Goal: Information Seeking & Learning: Stay updated

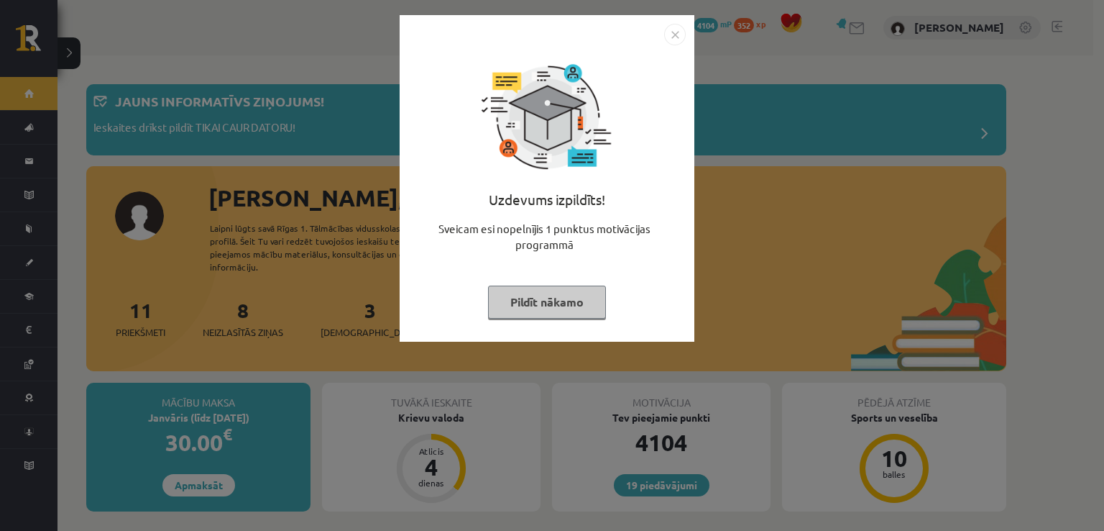
click at [543, 295] on button "Pildīt nākamo" at bounding box center [547, 301] width 118 height 33
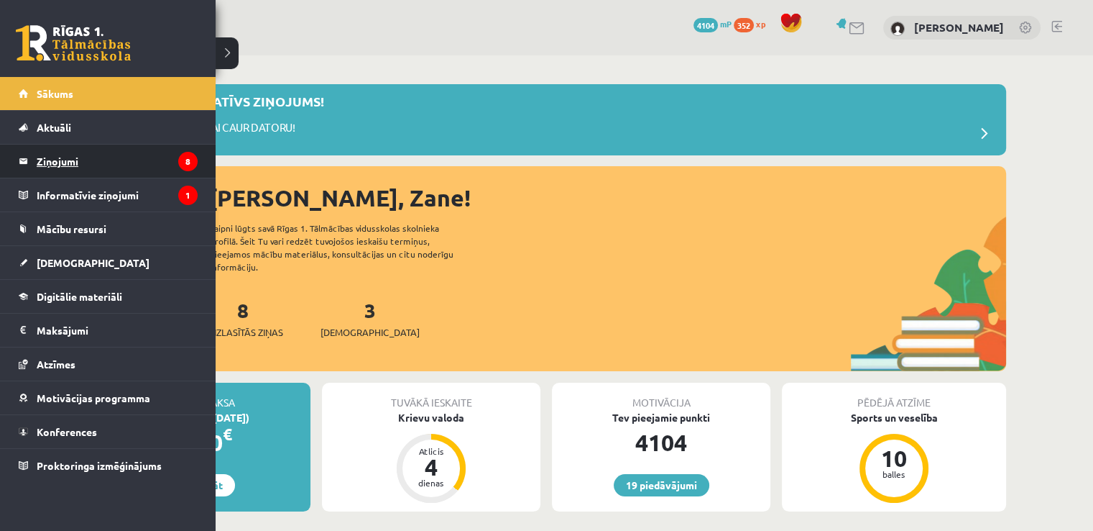
click at [68, 165] on legend "Ziņojumi 8" at bounding box center [117, 160] width 161 height 33
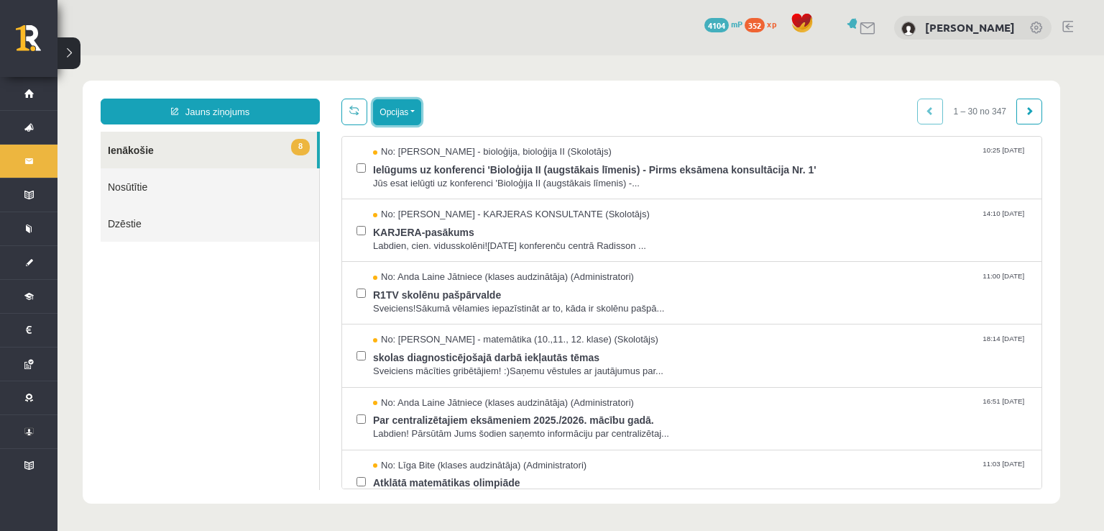
click at [395, 115] on button "Opcijas" at bounding box center [397, 112] width 48 height 26
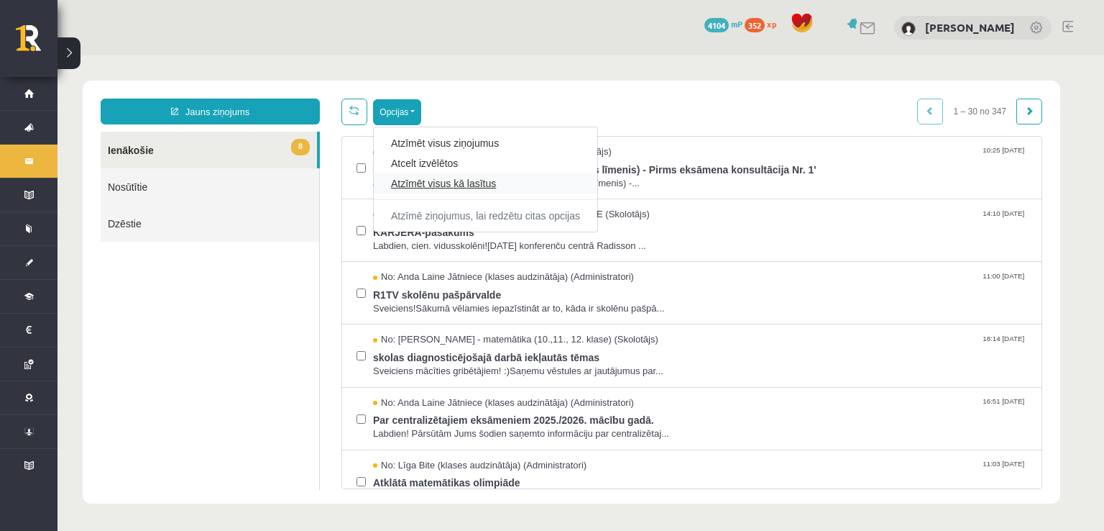
click at [441, 181] on link "Atzīmēt visus kā lasītus" at bounding box center [485, 183] width 189 height 14
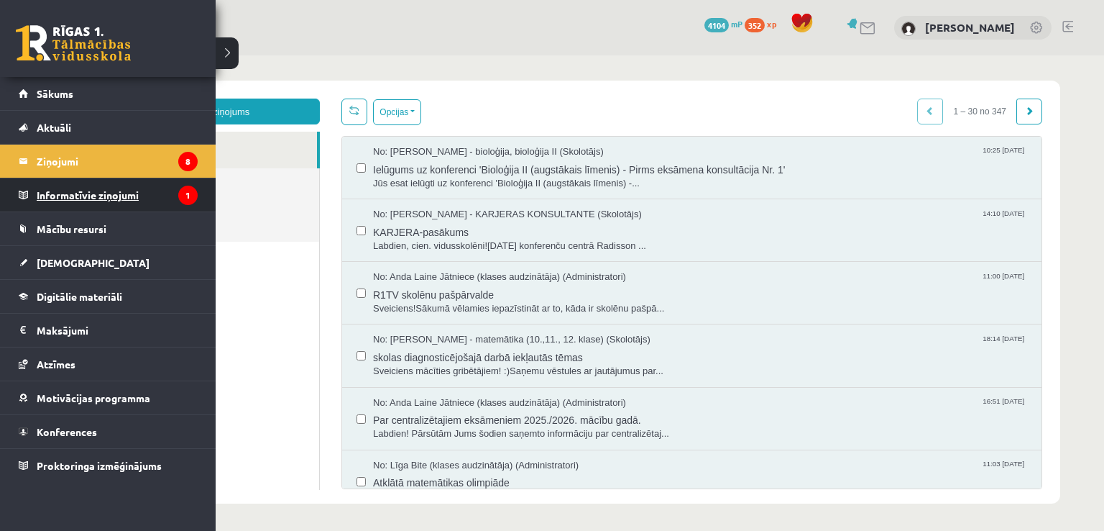
click at [63, 190] on legend "Informatīvie ziņojumi 1" at bounding box center [117, 194] width 161 height 33
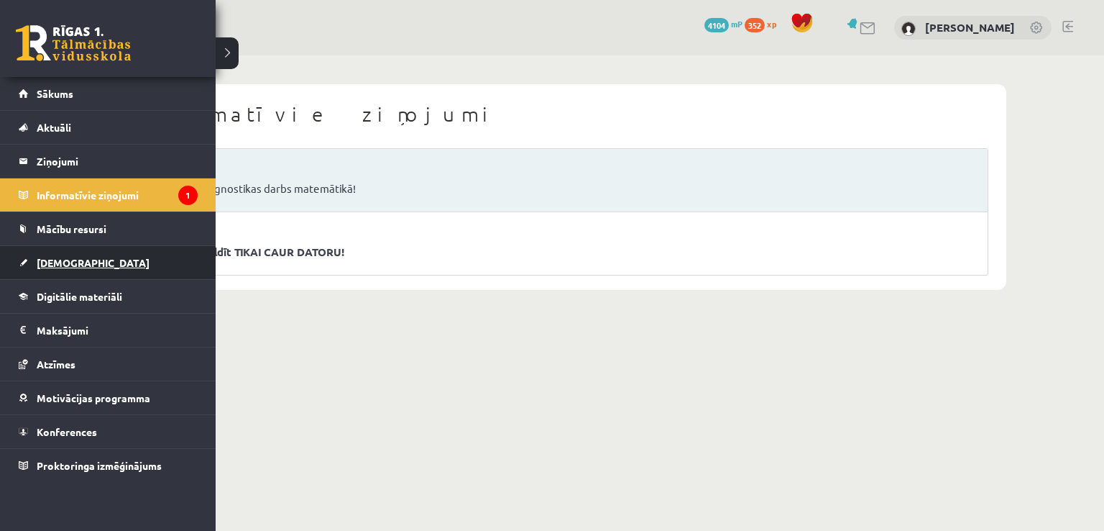
click at [60, 262] on span "[DEMOGRAPHIC_DATA]" at bounding box center [93, 262] width 113 height 13
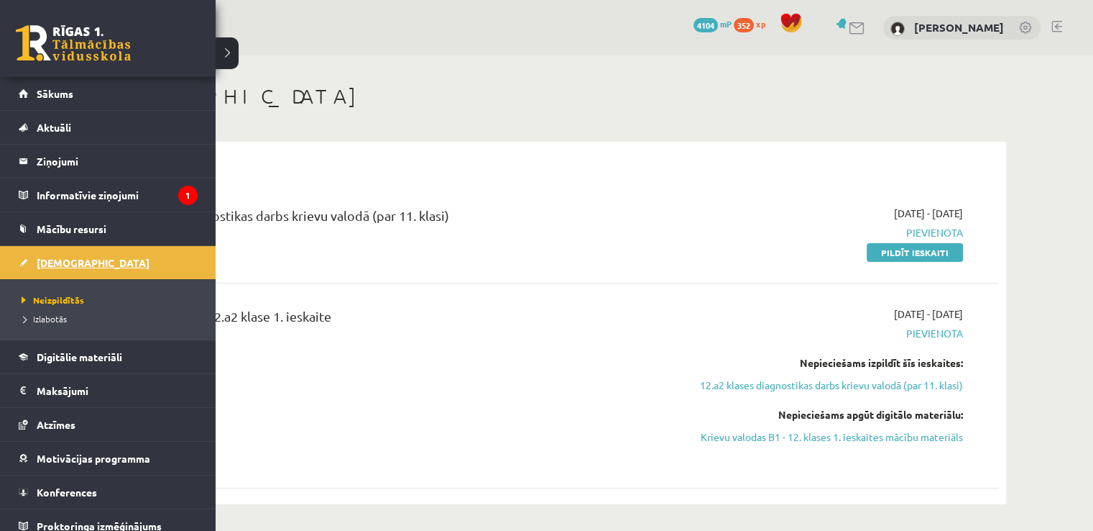
click at [65, 256] on span "[DEMOGRAPHIC_DATA]" at bounding box center [93, 262] width 113 height 13
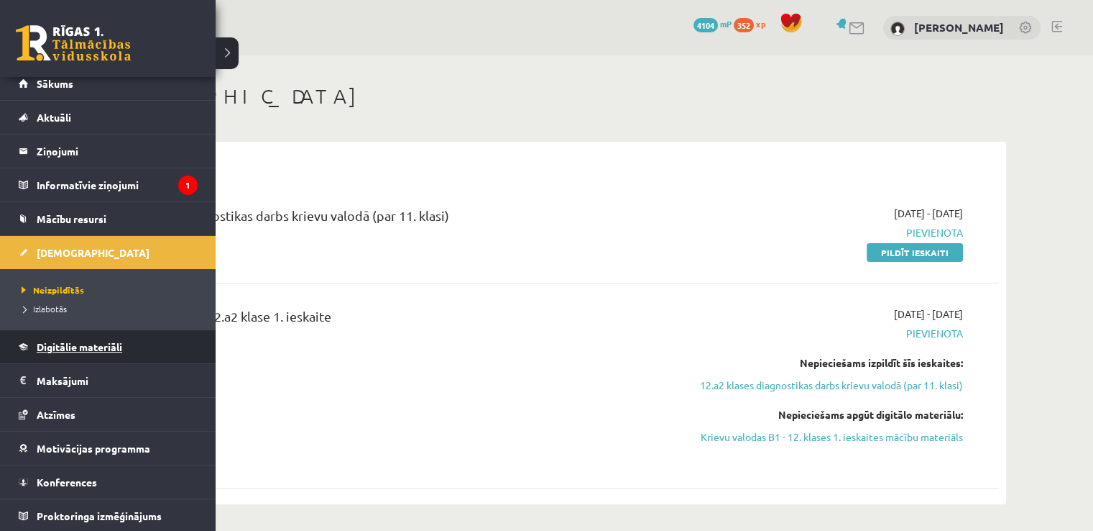
click at [35, 350] on link "Digitālie materiāli" at bounding box center [108, 346] width 179 height 33
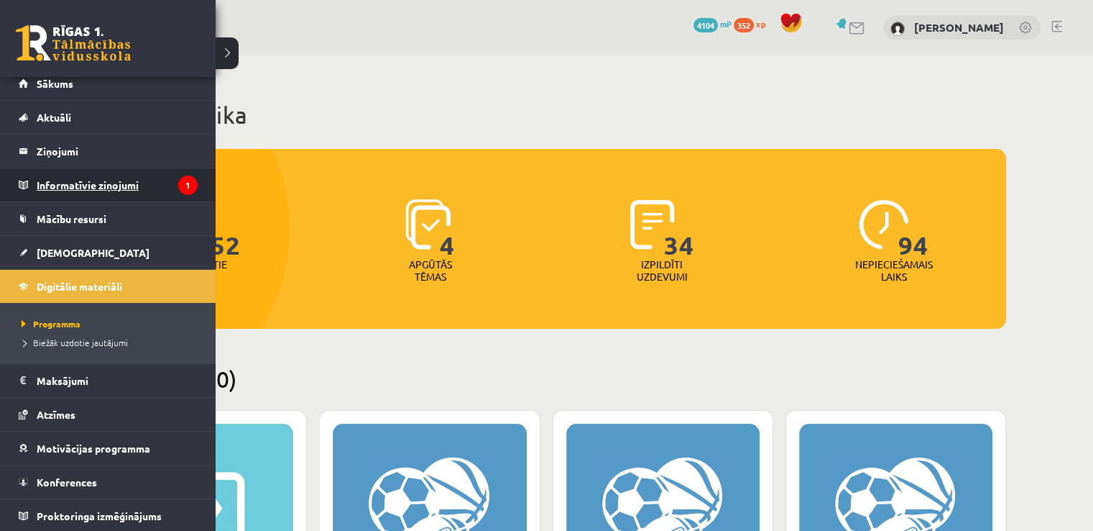
click at [78, 178] on legend "Informatīvie ziņojumi 1" at bounding box center [117, 184] width 161 height 33
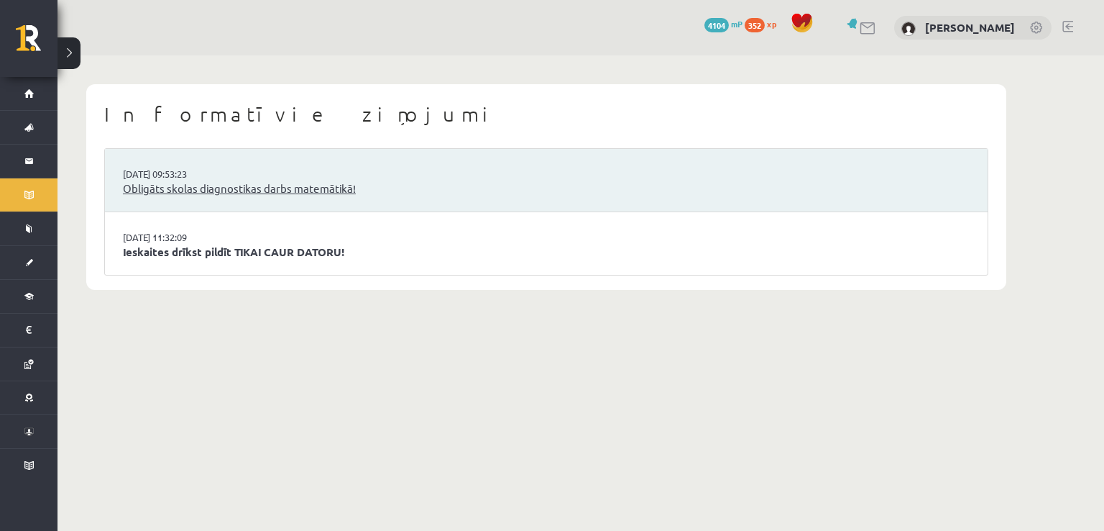
click at [241, 183] on link "Obligāts skolas diagnostikas darbs matemātikā!" at bounding box center [546, 188] width 847 height 17
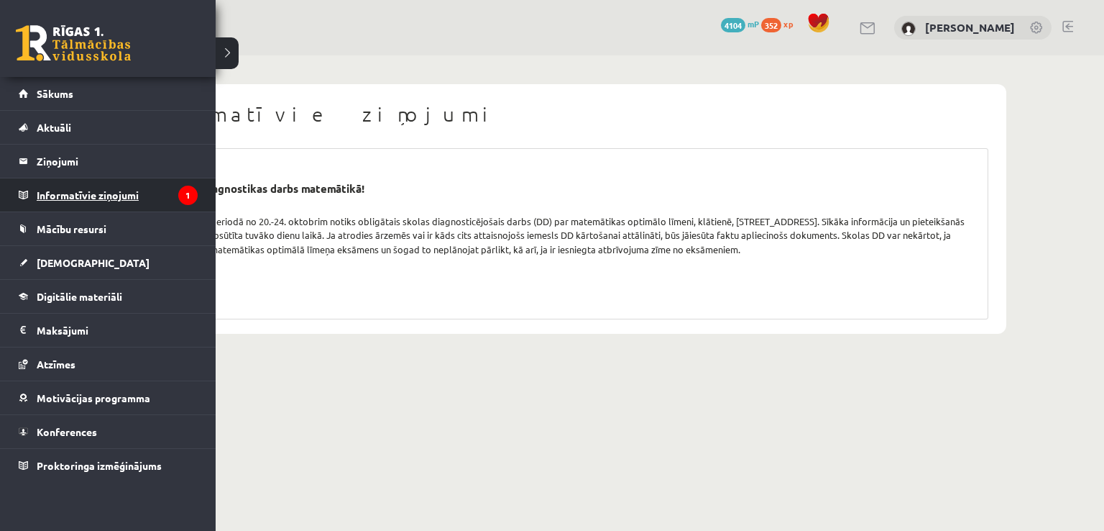
click at [66, 183] on legend "Informatīvie ziņojumi 1" at bounding box center [117, 194] width 161 height 33
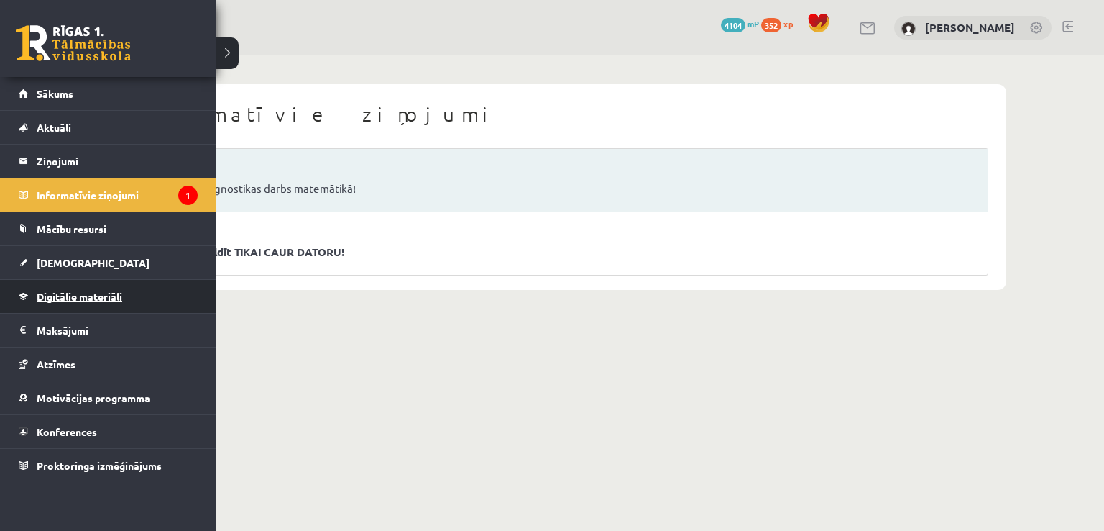
click at [56, 295] on span "Digitālie materiāli" at bounding box center [80, 296] width 86 height 13
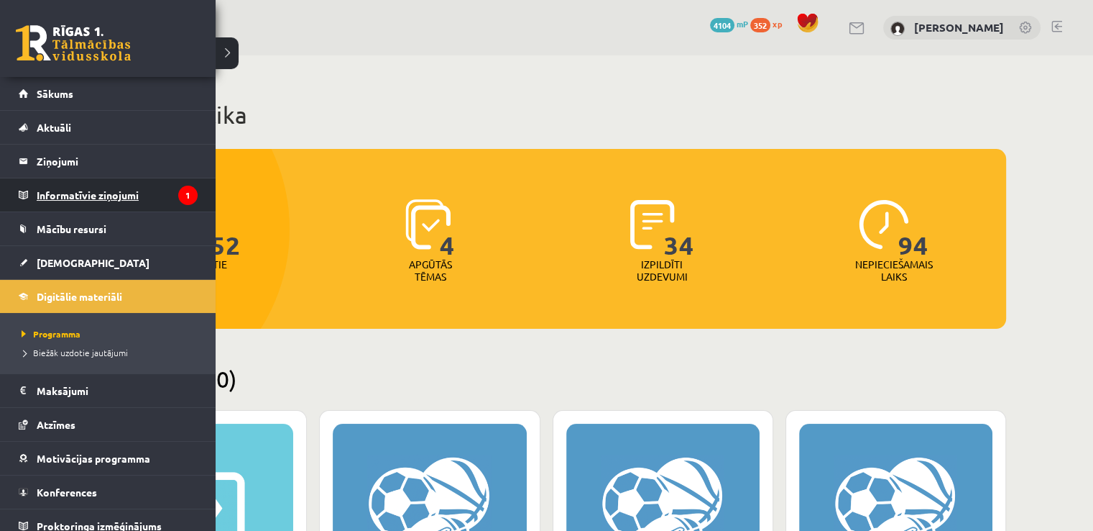
click at [48, 195] on legend "Informatīvie ziņojumi 1" at bounding box center [117, 194] width 161 height 33
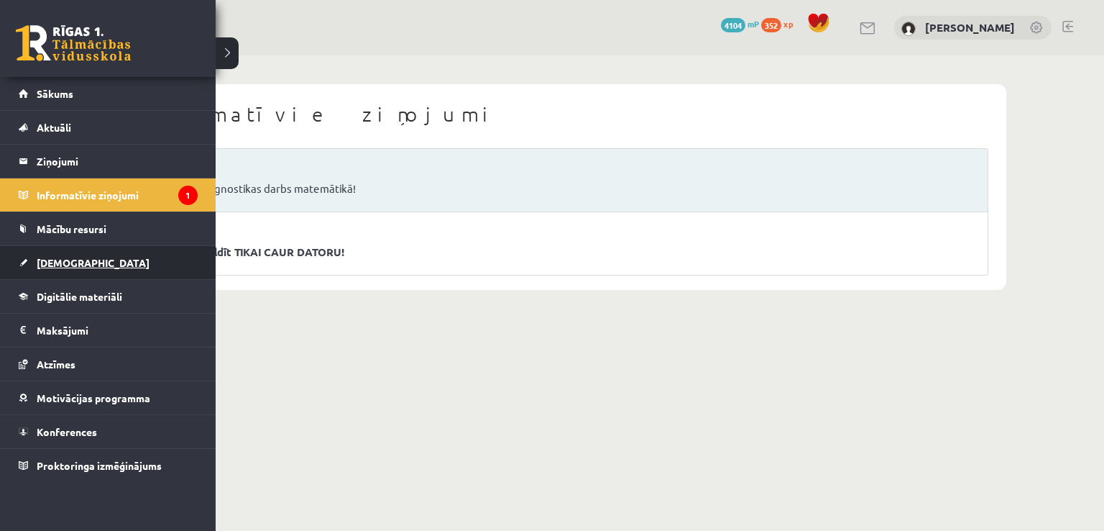
click at [52, 266] on span "[DEMOGRAPHIC_DATA]" at bounding box center [93, 262] width 113 height 13
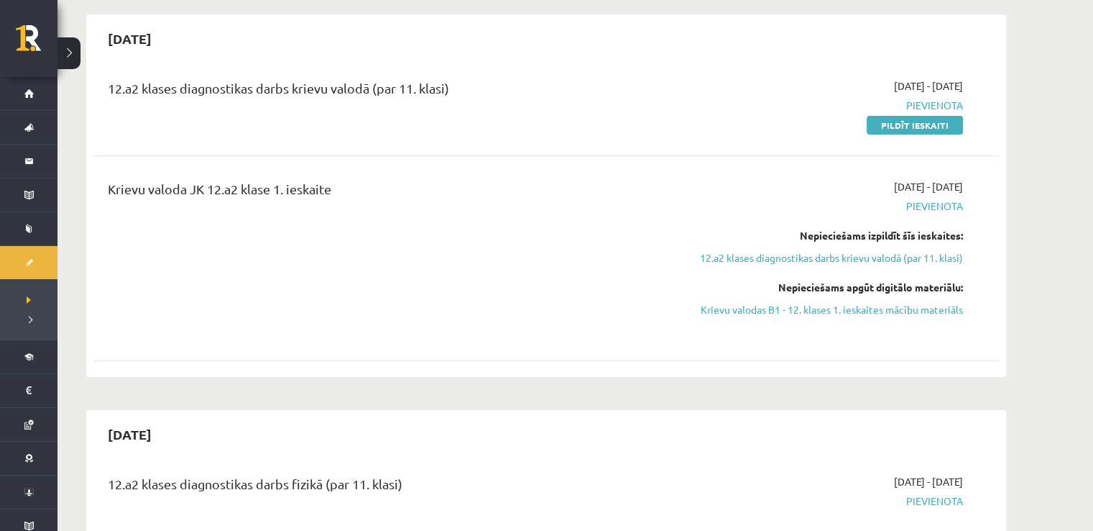
scroll to position [147, 0]
